Goal: Task Accomplishment & Management: Manage account settings

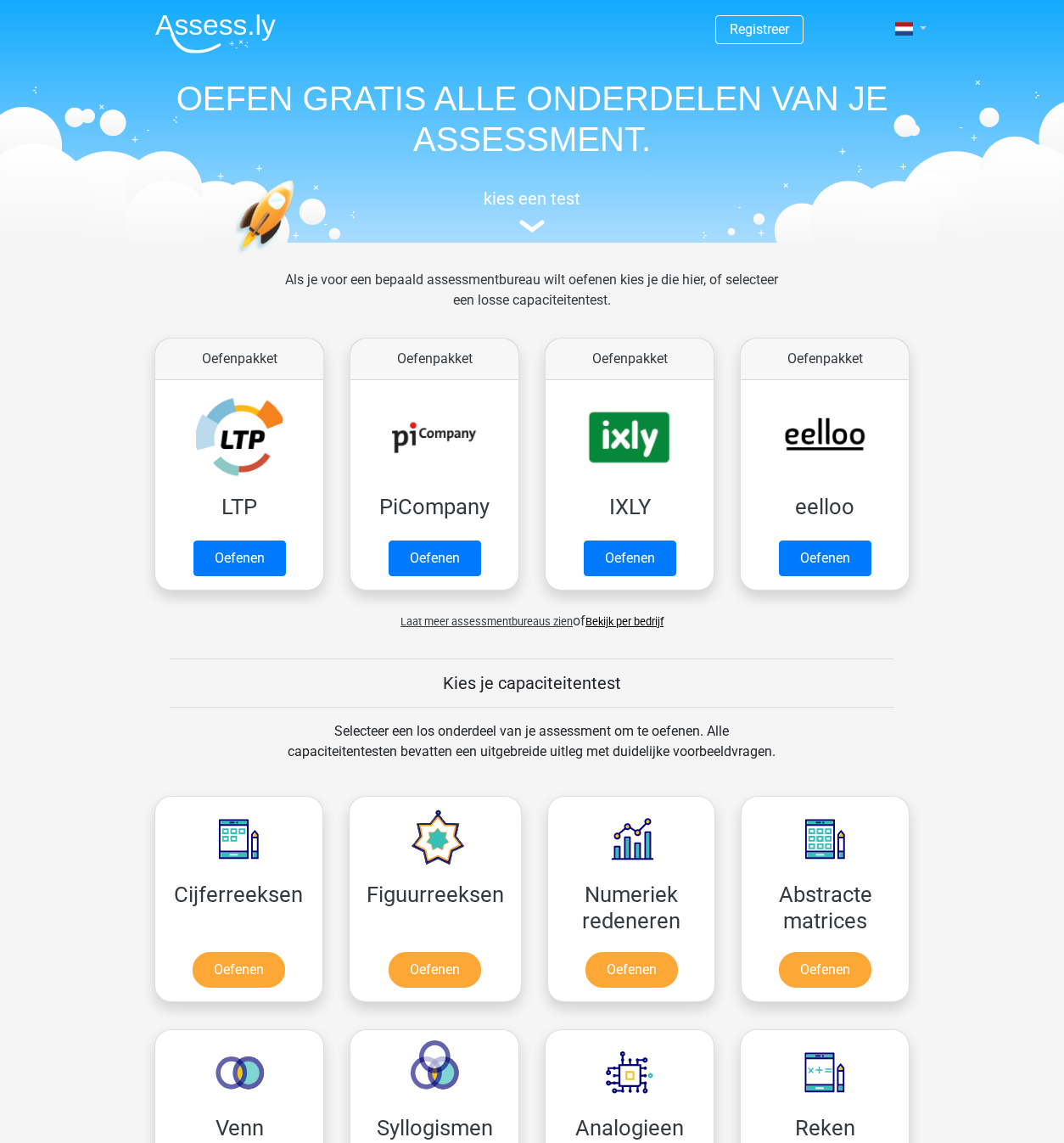
click at [922, 29] on link at bounding box center [905, 28] width 34 height 20
click at [854, 121] on link "Login" at bounding box center [861, 123] width 117 height 27
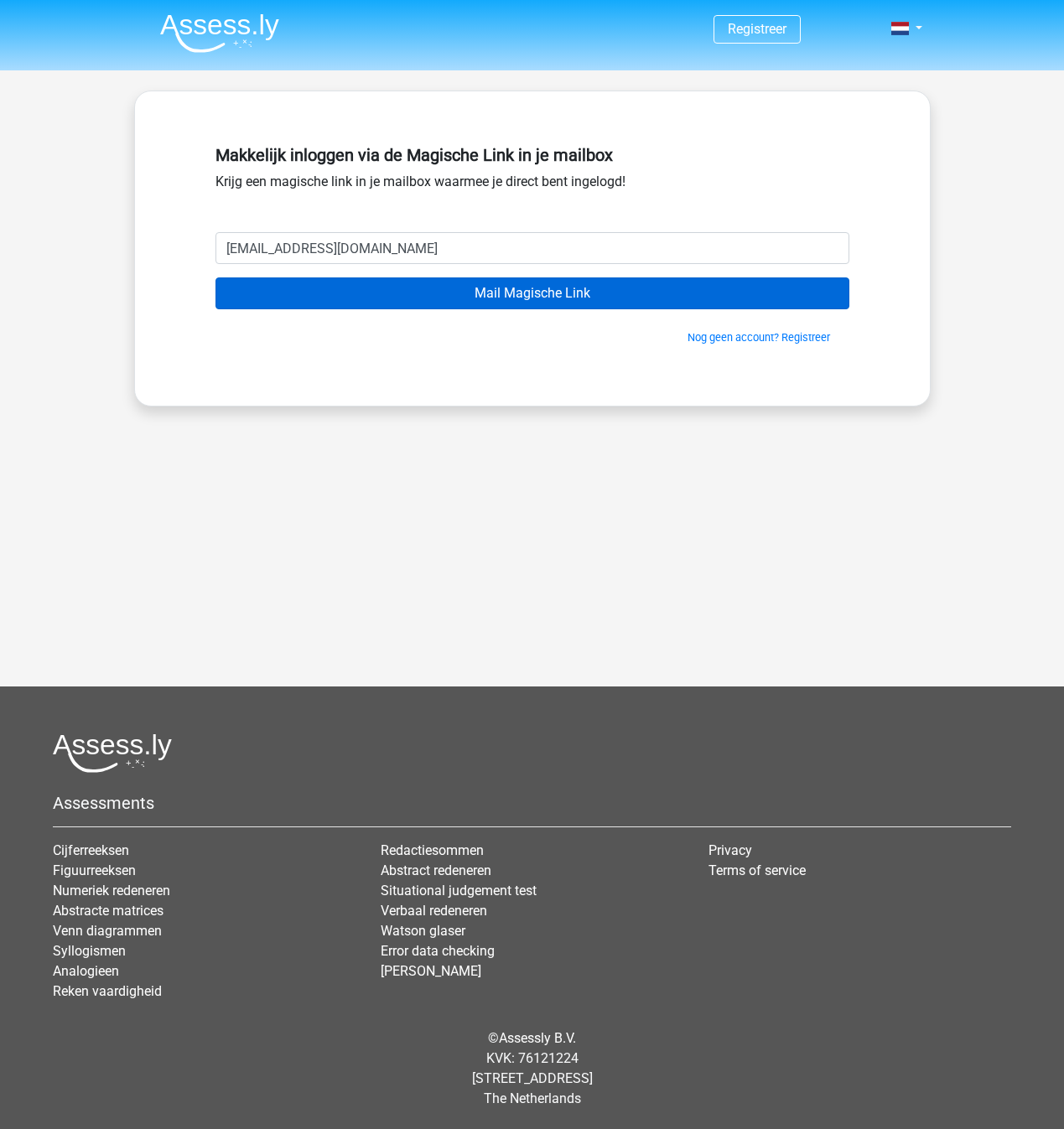
type input "[EMAIL_ADDRESS][DOMAIN_NAME]"
click at [476, 299] on input "Mail Magische Link" at bounding box center [532, 293] width 634 height 32
